Goal: Information Seeking & Learning: Understand process/instructions

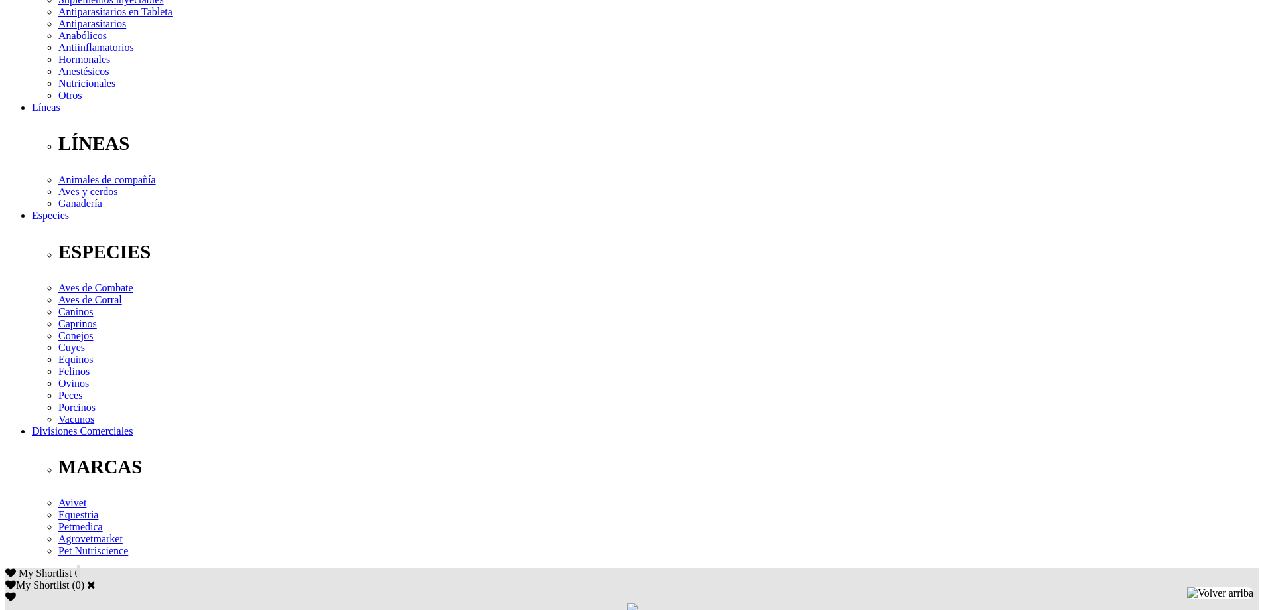
scroll to position [398, 0]
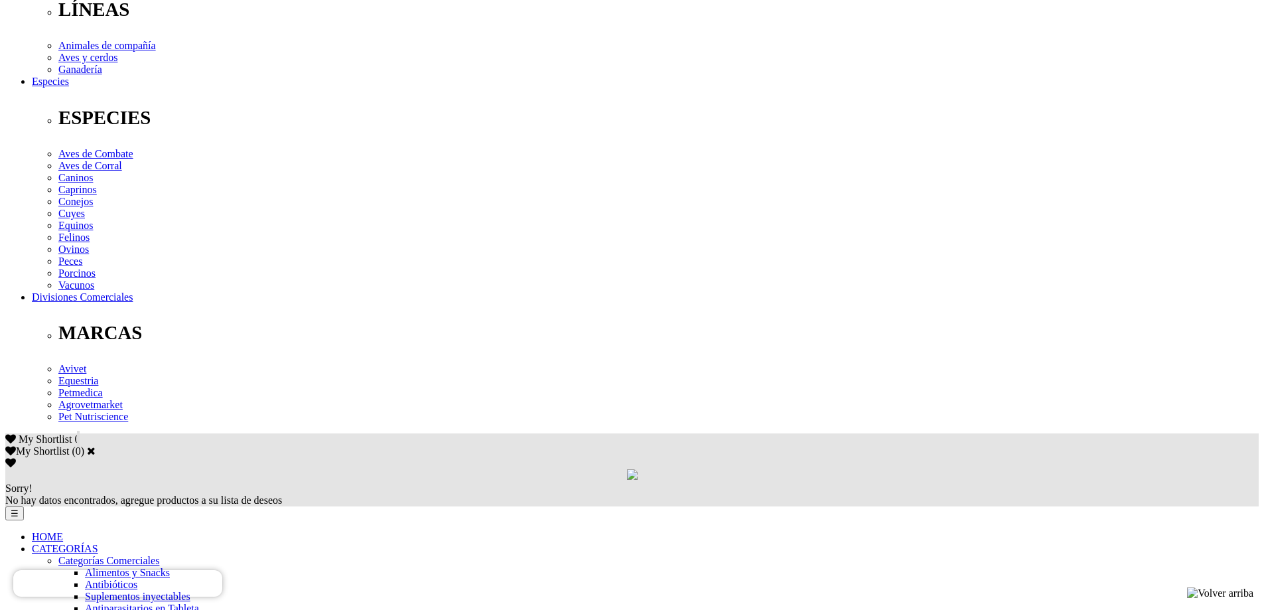
scroll to position [531, 0]
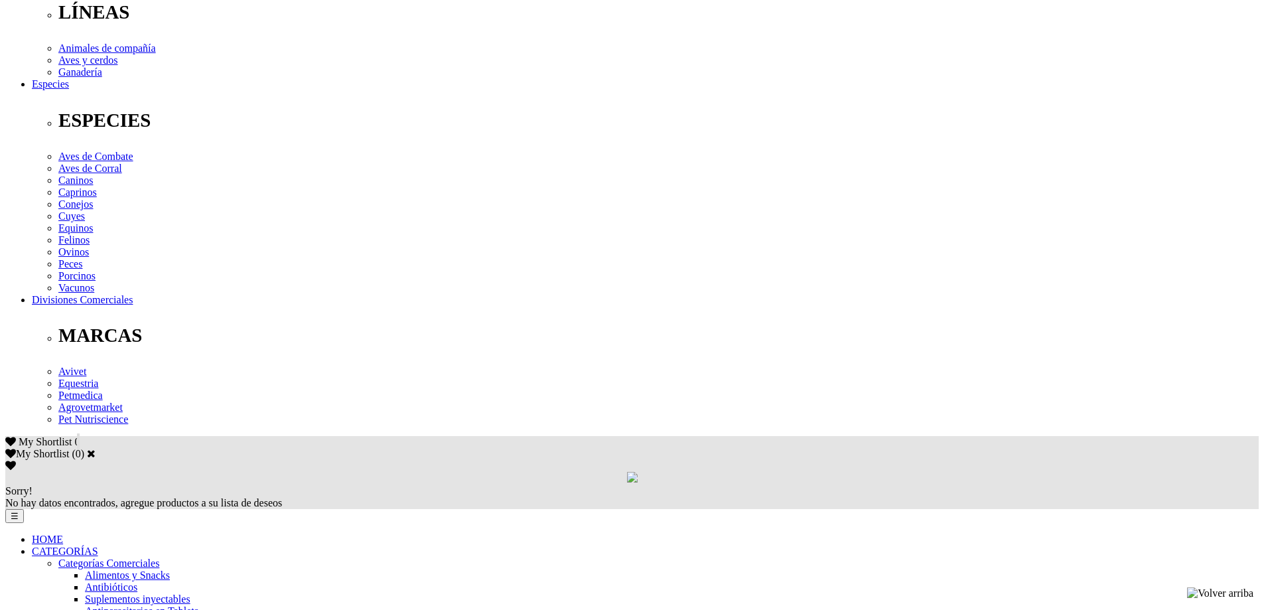
scroll to position [531, 0]
